Goal: Use online tool/utility

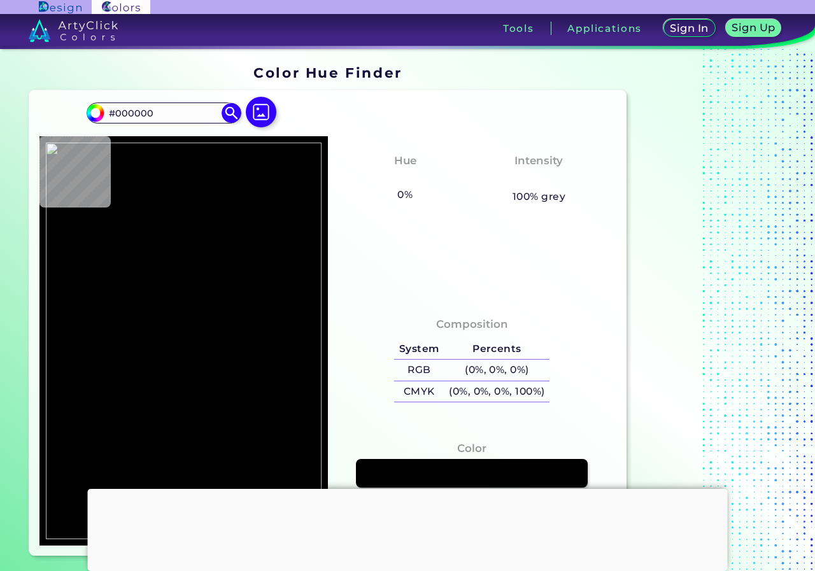
type input "#507142"
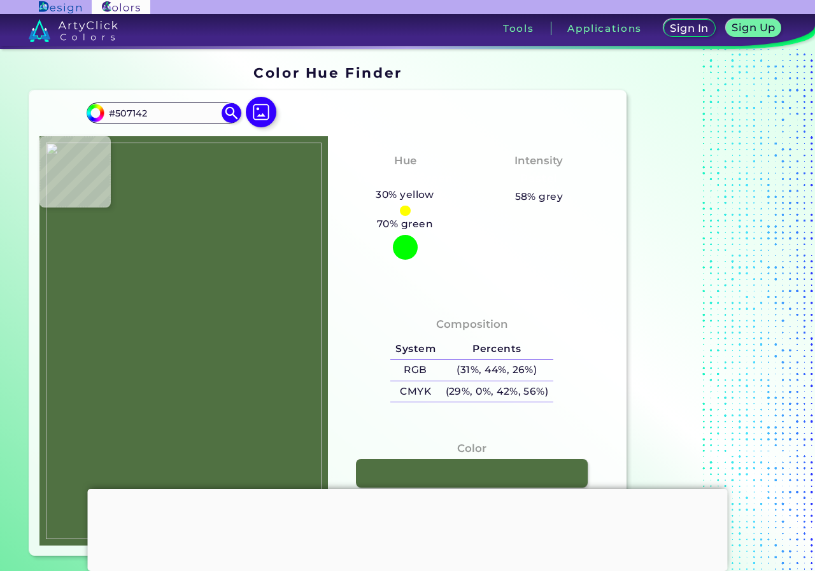
type input "#7a7866"
type input "#7A7866"
type input "#c383a6"
type input "#C383A6"
type input "#c583a8"
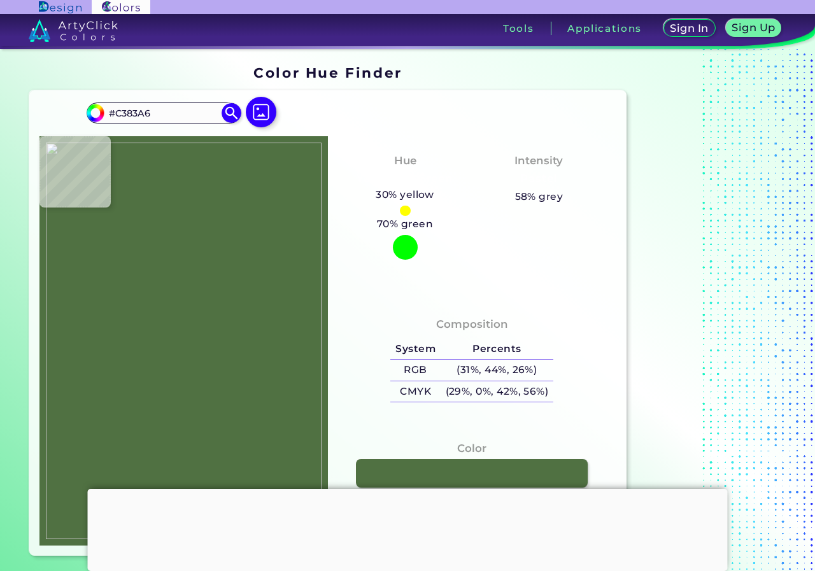
type input "#C583A8"
type input "#cc82ab"
type input "#CC82AB"
type input "#cd81ac"
type input "#CD81AC"
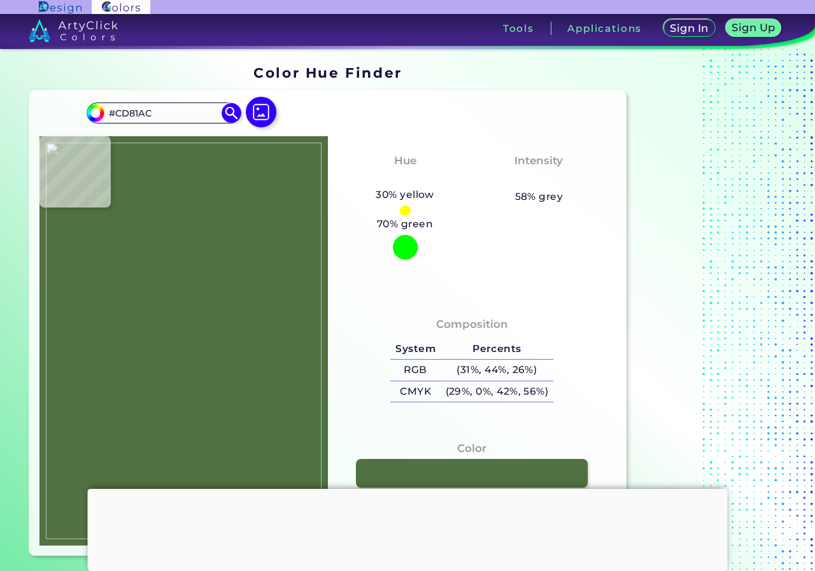
type input "#ca82ac"
type input "#CA82AC"
type input "#527043"
type input "#507142"
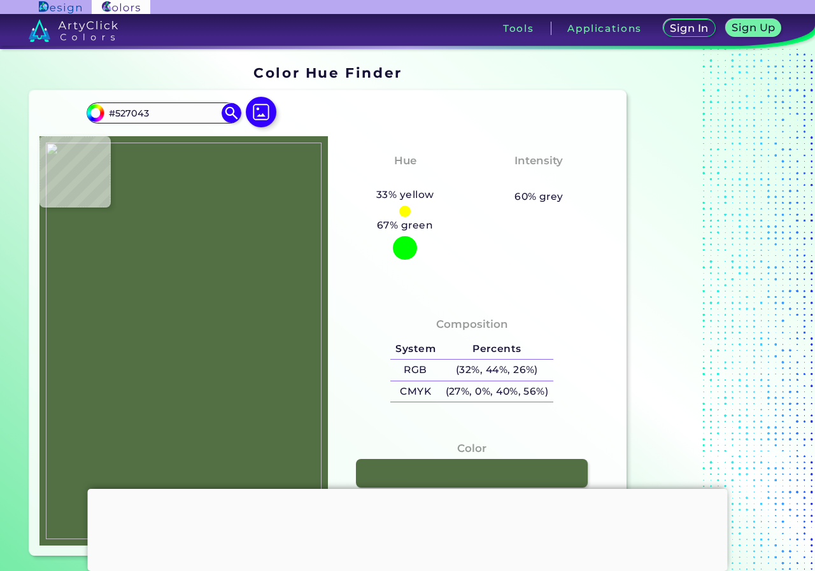
type input "#507142"
click at [154, 345] on img at bounding box center [184, 341] width 276 height 397
click at [502, 476] on link at bounding box center [472, 473] width 234 height 29
click at [267, 114] on img at bounding box center [261, 112] width 37 height 37
click at [0, 0] on input "file" at bounding box center [0, 0] width 0 height 0
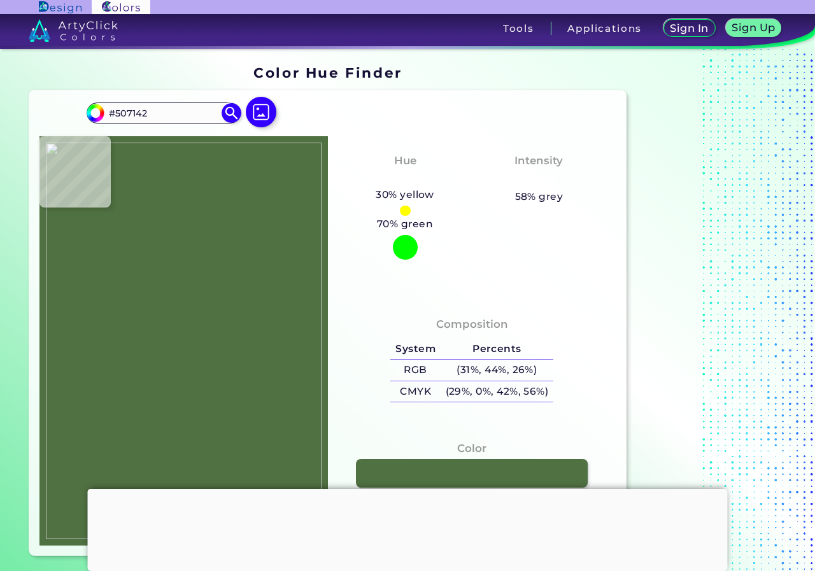
click at [258, 310] on img at bounding box center [184, 341] width 276 height 397
type input "#42572b"
type input "#42572B"
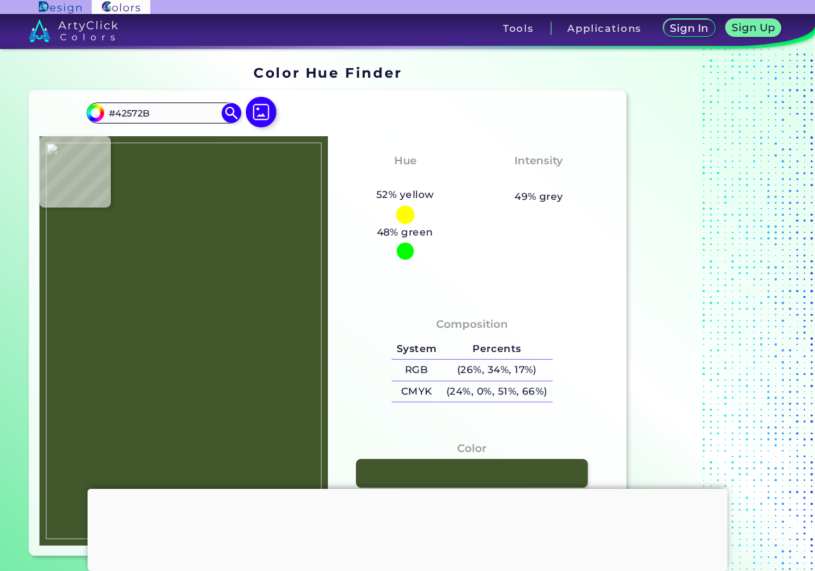
click at [261, 298] on img at bounding box center [184, 341] width 276 height 397
click at [483, 473] on link at bounding box center [472, 473] width 234 height 29
click at [185, 319] on img at bounding box center [184, 341] width 276 height 397
type input "#8a3c5f"
type input "#8A3C5F"
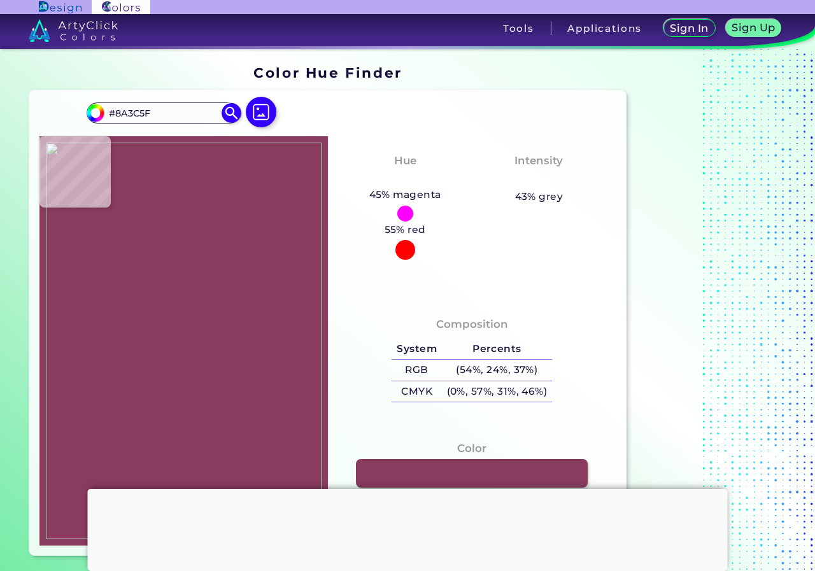
type input "#8a3e61"
type input "#8A3E61"
type input "#893d5f"
type input "#893D5F"
type input "#893c5f"
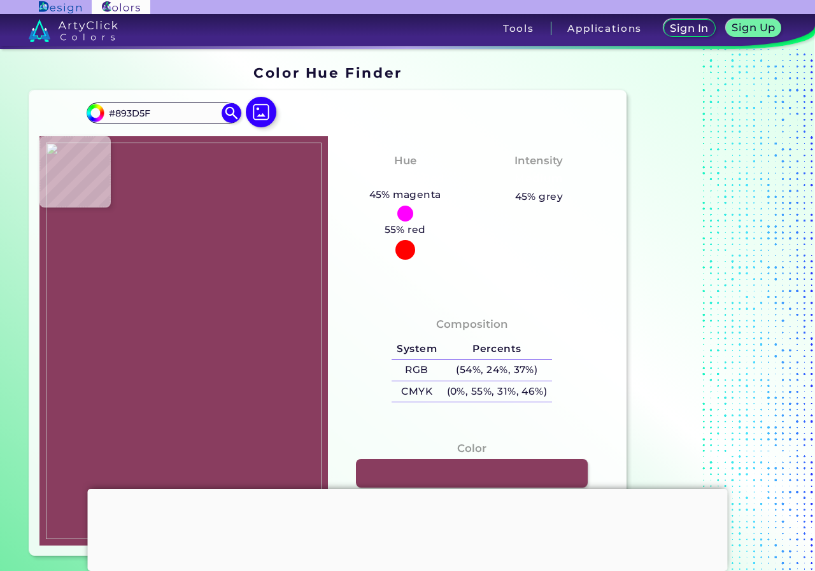
type input "#893C5F"
type input "#883d5f"
type input "#883D5F"
click at [180, 325] on img at bounding box center [184, 341] width 276 height 397
click at [453, 466] on link at bounding box center [472, 473] width 234 height 29
